Goal: Register for event/course

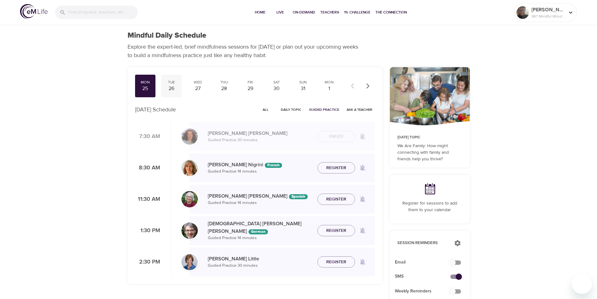
click at [168, 87] on div "26" at bounding box center [172, 88] width 16 height 7
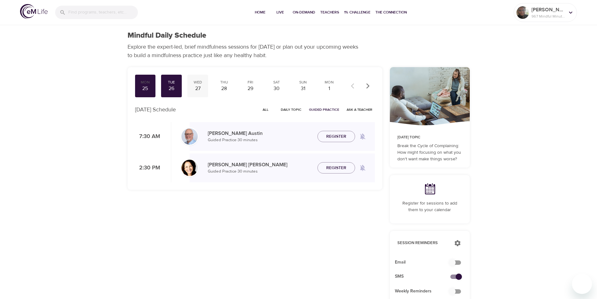
click at [198, 87] on div "27" at bounding box center [198, 88] width 16 height 7
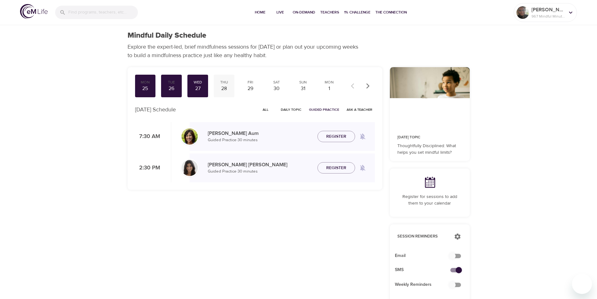
click at [227, 85] on div "28" at bounding box center [224, 88] width 16 height 7
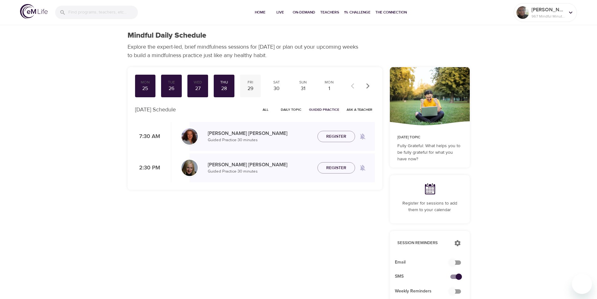
click at [246, 89] on div "29" at bounding box center [251, 88] width 16 height 7
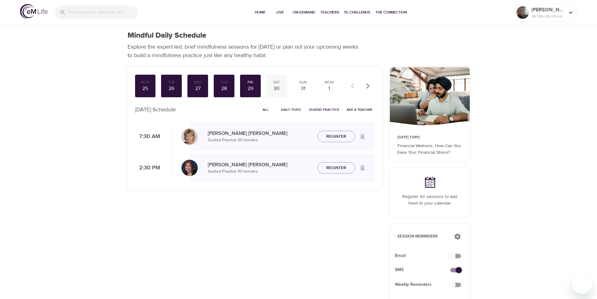
click at [277, 91] on div "30" at bounding box center [277, 88] width 16 height 7
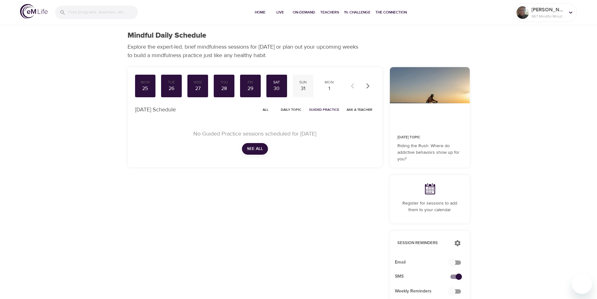
click at [302, 88] on div "31" at bounding box center [303, 88] width 16 height 7
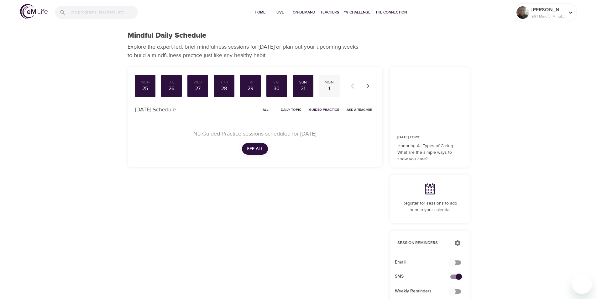
click at [328, 85] on div "1" at bounding box center [330, 88] width 16 height 7
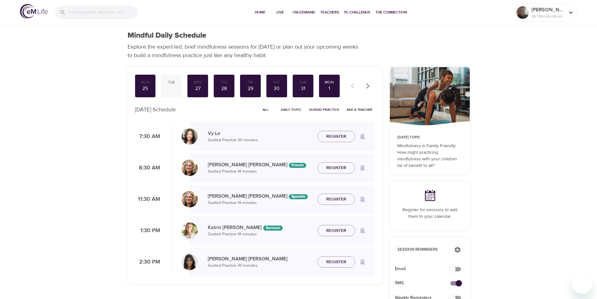
click at [170, 89] on div "26" at bounding box center [172, 88] width 16 height 7
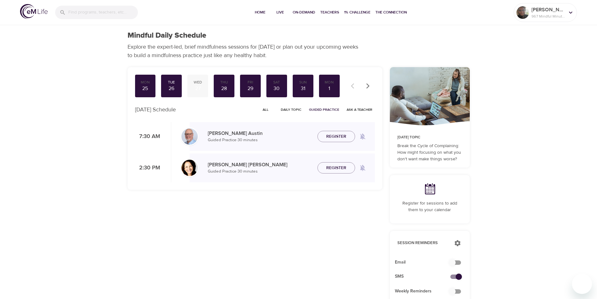
click at [200, 84] on div "Wed" at bounding box center [198, 82] width 16 height 5
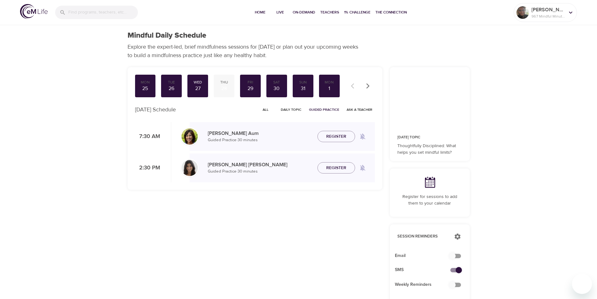
click at [224, 85] on div "28" at bounding box center [224, 88] width 16 height 7
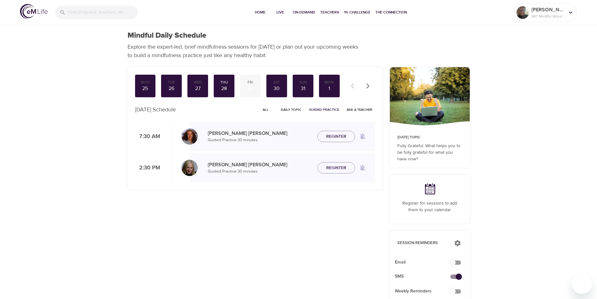
click at [250, 89] on div "29" at bounding box center [251, 88] width 16 height 7
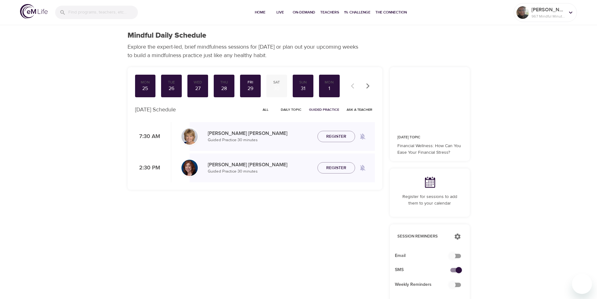
click at [277, 85] on div "30" at bounding box center [277, 88] width 16 height 7
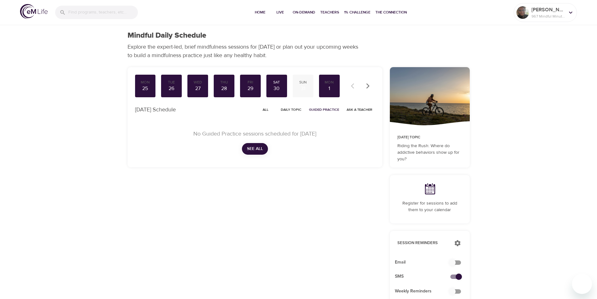
click at [303, 92] on div "31" at bounding box center [303, 88] width 16 height 7
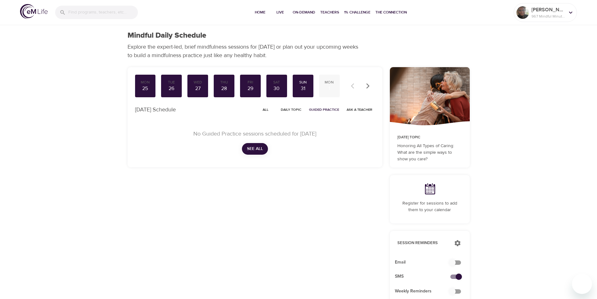
click at [329, 86] on div "1" at bounding box center [330, 88] width 16 height 7
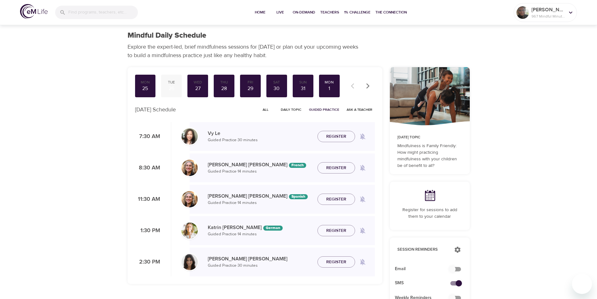
click at [170, 90] on div "26" at bounding box center [172, 88] width 16 height 7
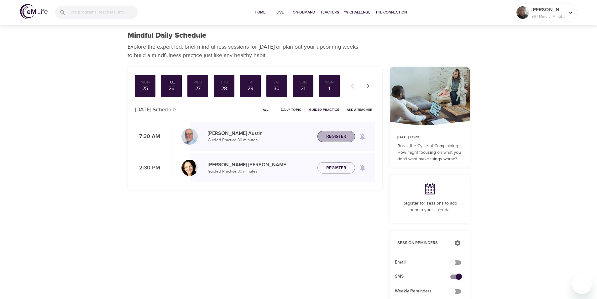
click at [345, 135] on span "Register" at bounding box center [336, 137] width 20 height 8
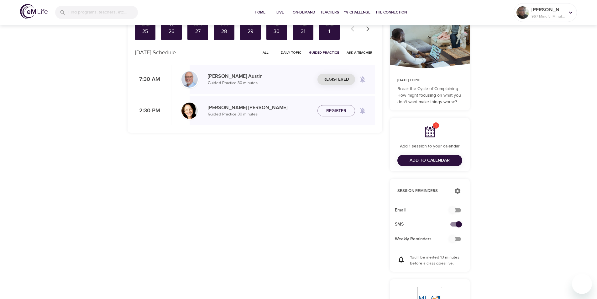
scroll to position [52, 0]
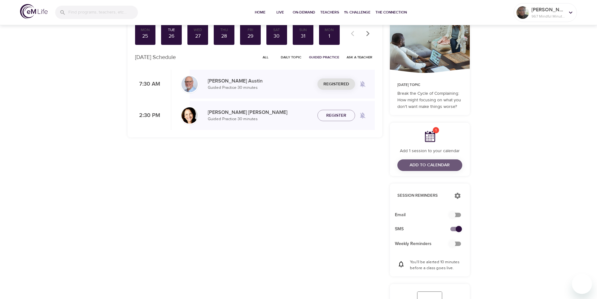
click at [451, 164] on span "Add to Calendar" at bounding box center [430, 165] width 55 height 8
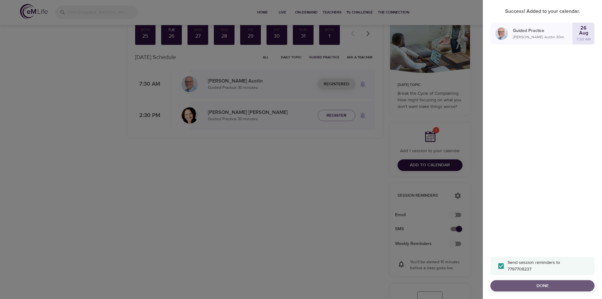
click at [541, 284] on span "Done" at bounding box center [542, 286] width 94 height 8
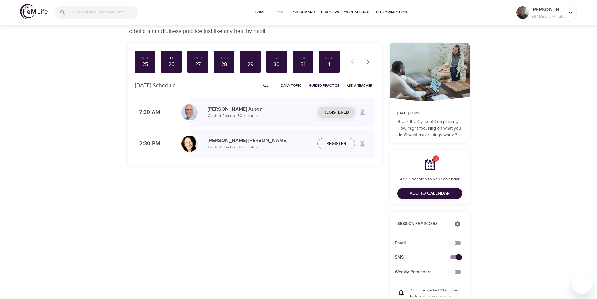
scroll to position [31, 0]
